Goal: Task Accomplishment & Management: Manage account settings

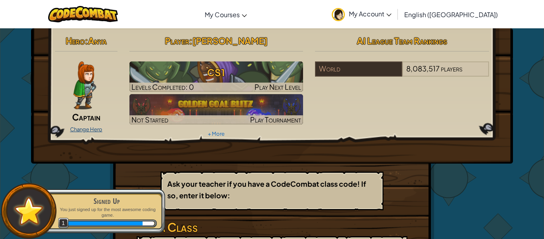
click at [81, 128] on link "Change Hero" at bounding box center [86, 129] width 32 height 6
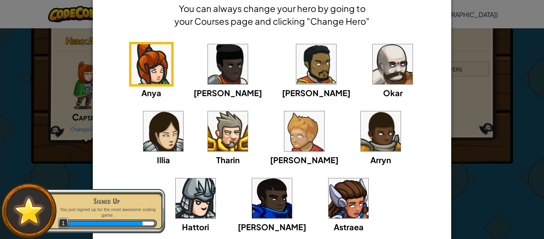
scroll to position [47, 0]
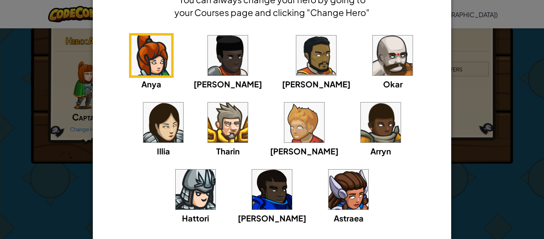
click at [183, 102] on img at bounding box center [163, 122] width 40 height 40
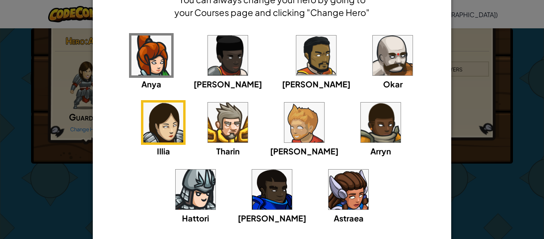
click at [72, 62] on div "× Select Your Hero You can always change your hero by going to your Courses pag…" at bounding box center [272, 119] width 544 height 239
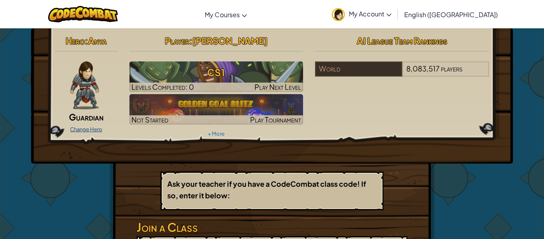
click at [84, 127] on link "Change Hero" at bounding box center [86, 129] width 32 height 6
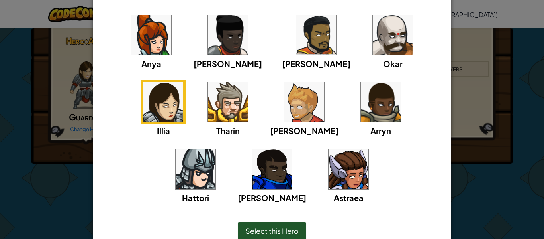
scroll to position [105, 0]
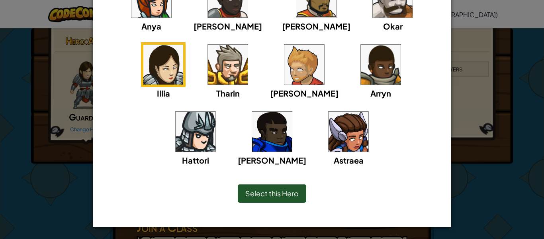
click at [248, 191] on span "Select this Hero" at bounding box center [272, 193] width 53 height 9
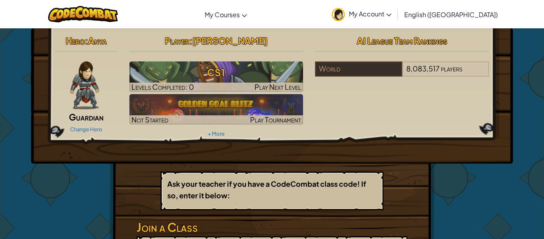
click at [246, 151] on div "Hero : Anya Guardian Change Hero Player : [PERSON_NAME] CS1 Levels Completed: 0…" at bounding box center [272, 95] width 482 height 135
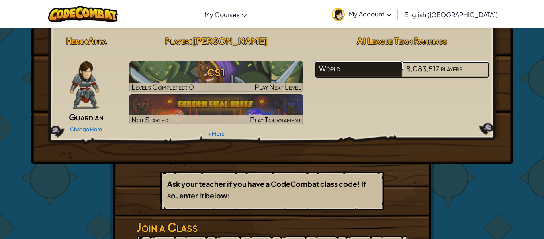
click at [371, 72] on div "World" at bounding box center [358, 68] width 87 height 15
